Goal: Check status: Check status

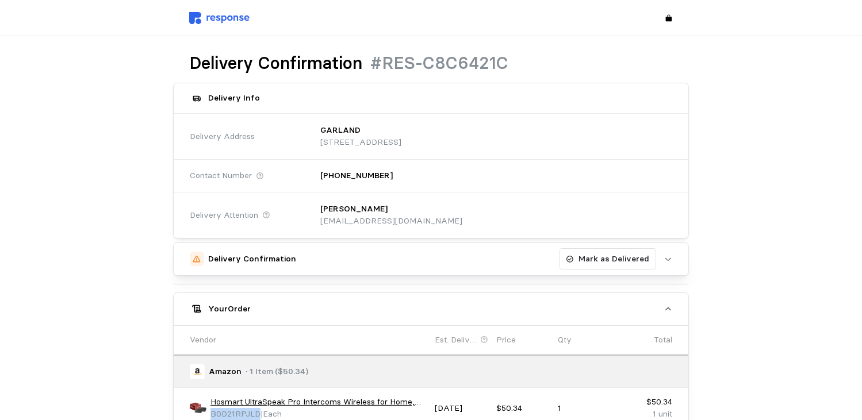
click at [669, 259] on icon "button" at bounding box center [668, 259] width 8 height 8
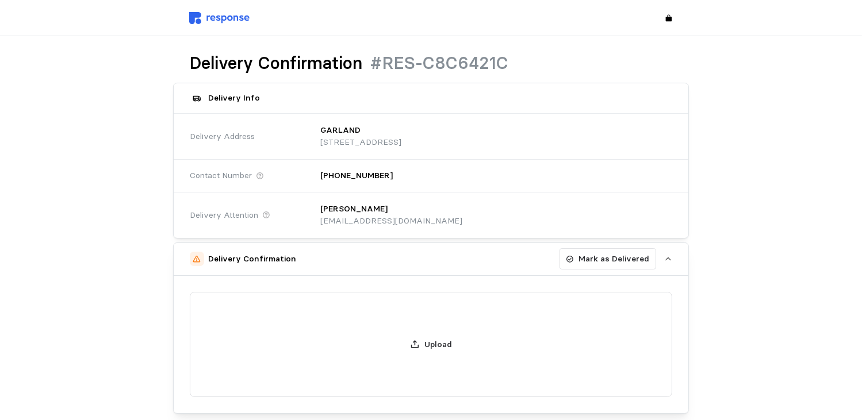
click at [669, 256] on icon "button" at bounding box center [668, 259] width 8 height 8
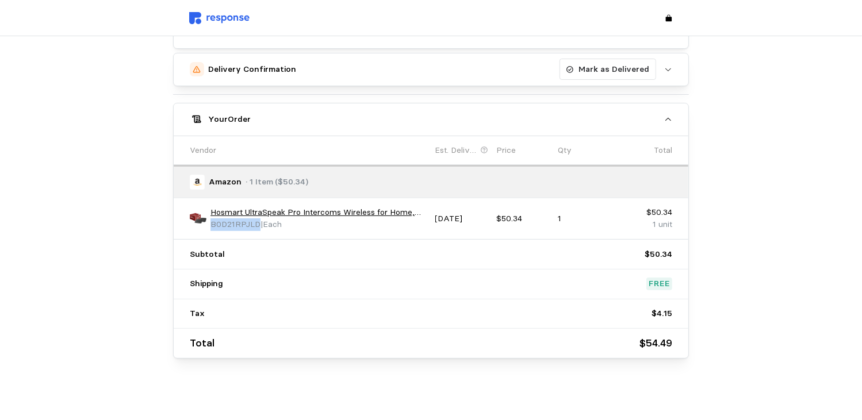
scroll to position [190, 0]
click at [456, 145] on p "Est. Delivery" at bounding box center [456, 150] width 43 height 13
click at [480, 149] on div "Est. Delivery" at bounding box center [461, 150] width 53 height 13
click at [482, 149] on icon at bounding box center [484, 149] width 8 height 8
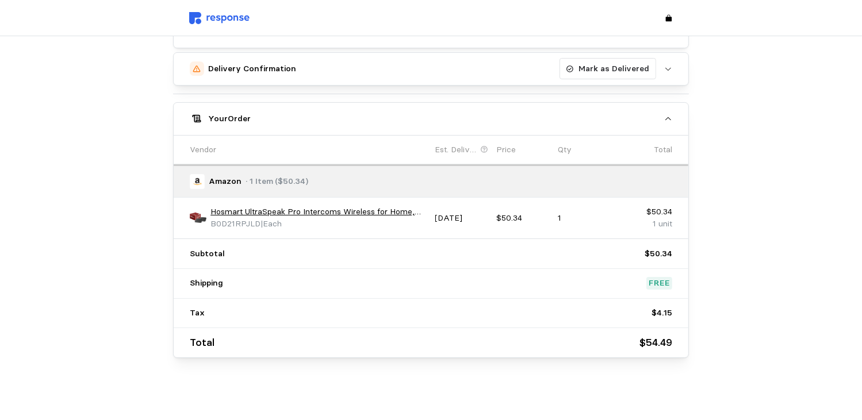
click at [483, 149] on icon at bounding box center [484, 149] width 8 height 8
drag, startPoint x: 483, startPoint y: 149, endPoint x: 736, endPoint y: 129, distance: 253.1
click at [734, 147] on div "Delivery Confirmation #RES-C8C6421C Delivery Info Delivery Address GARLAND [STR…" at bounding box center [430, 110] width 837 height 504
